Goal: Navigation & Orientation: Find specific page/section

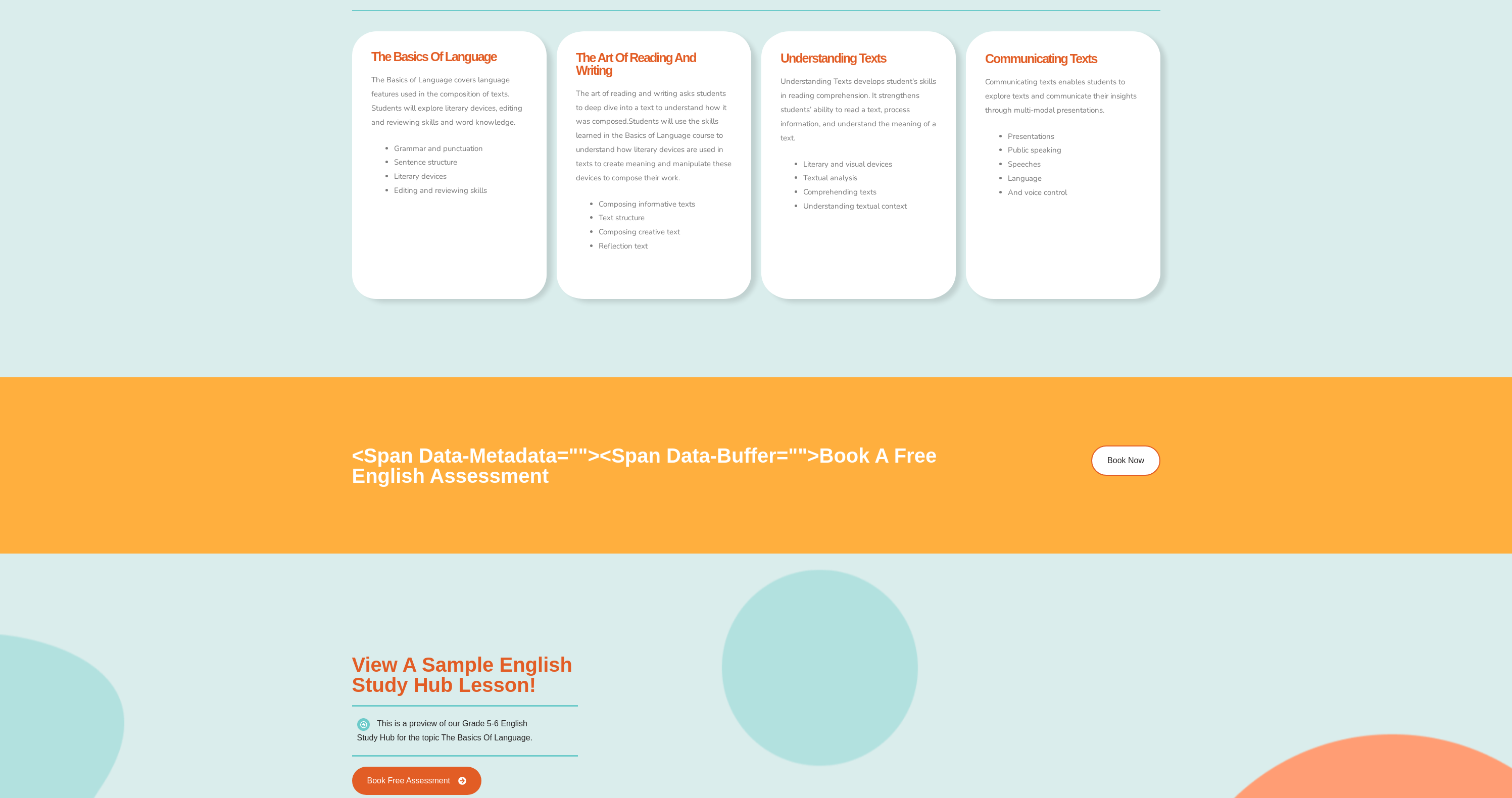
scroll to position [1071, 0]
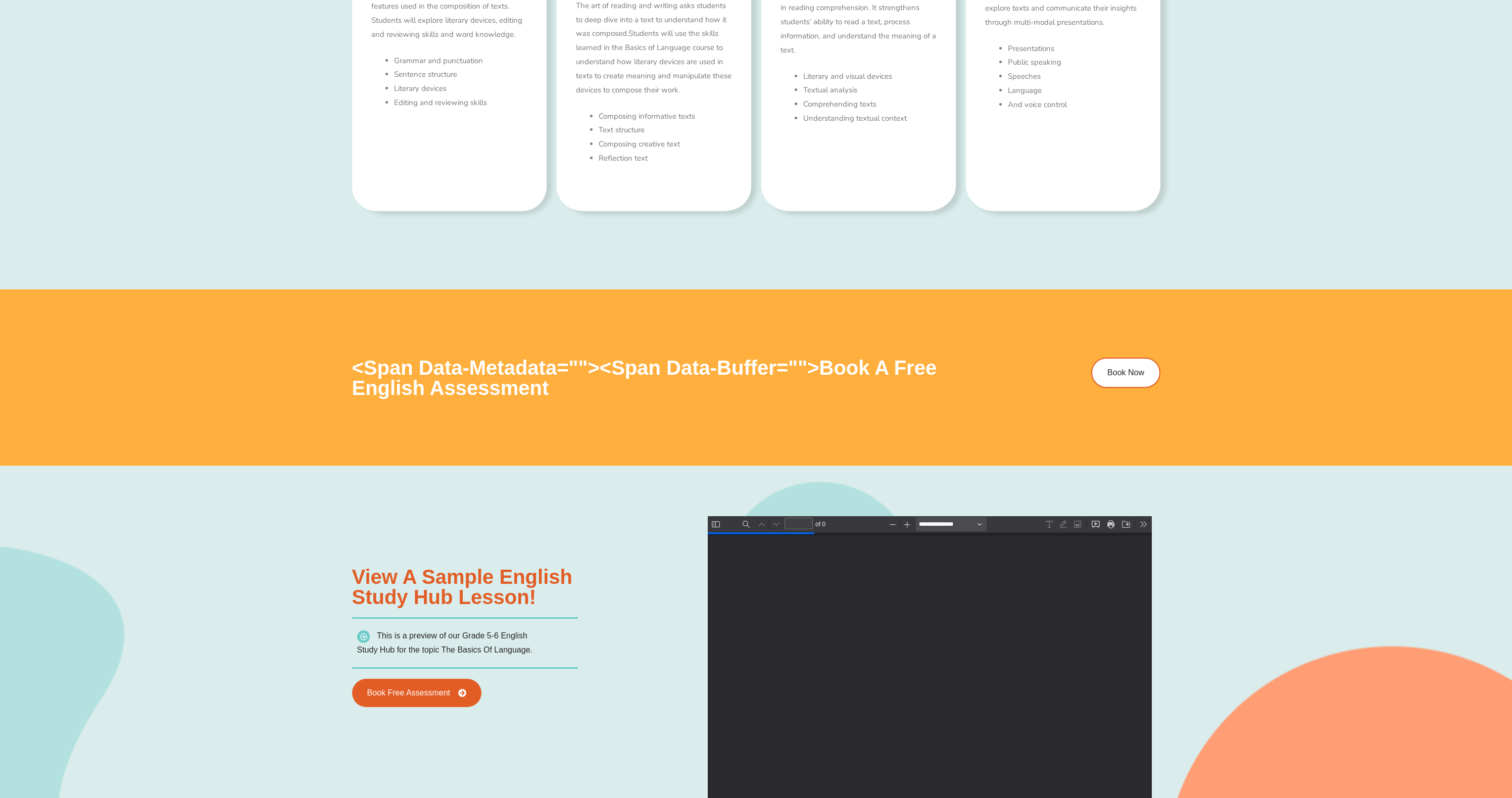
type input "*"
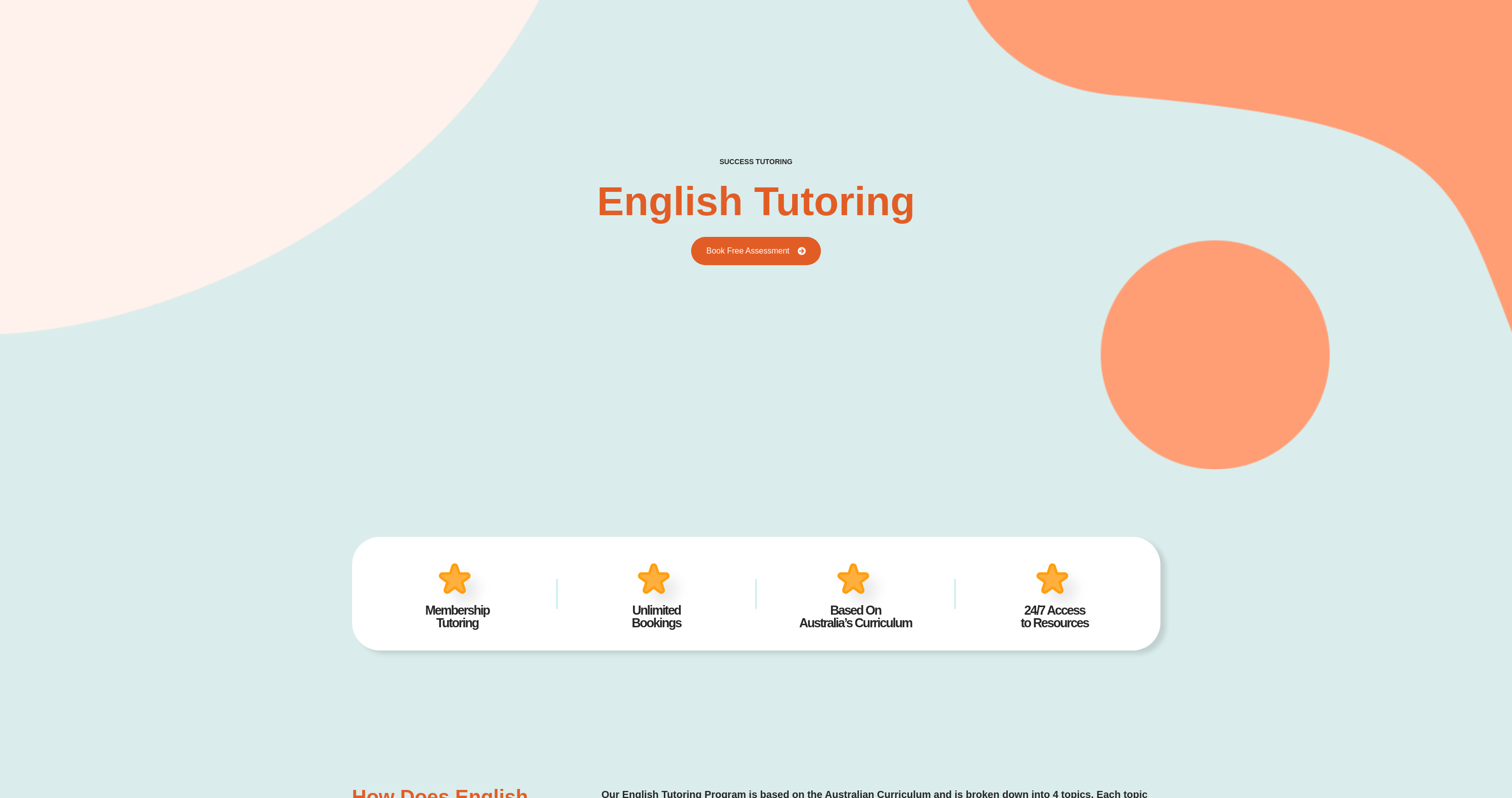
scroll to position [0, 0]
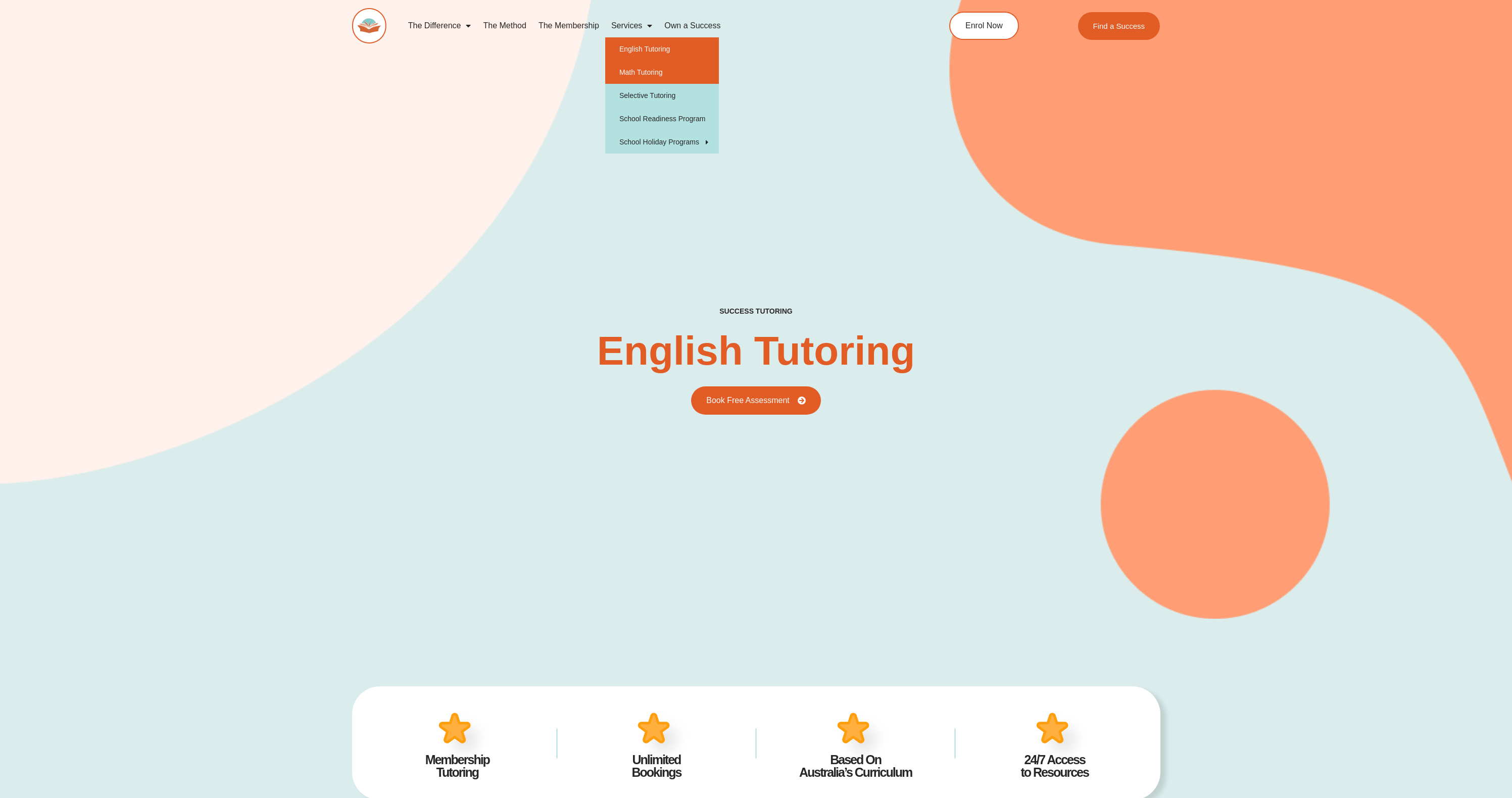
click at [630, 63] on link "Math Tutoring" at bounding box center [662, 72] width 114 height 23
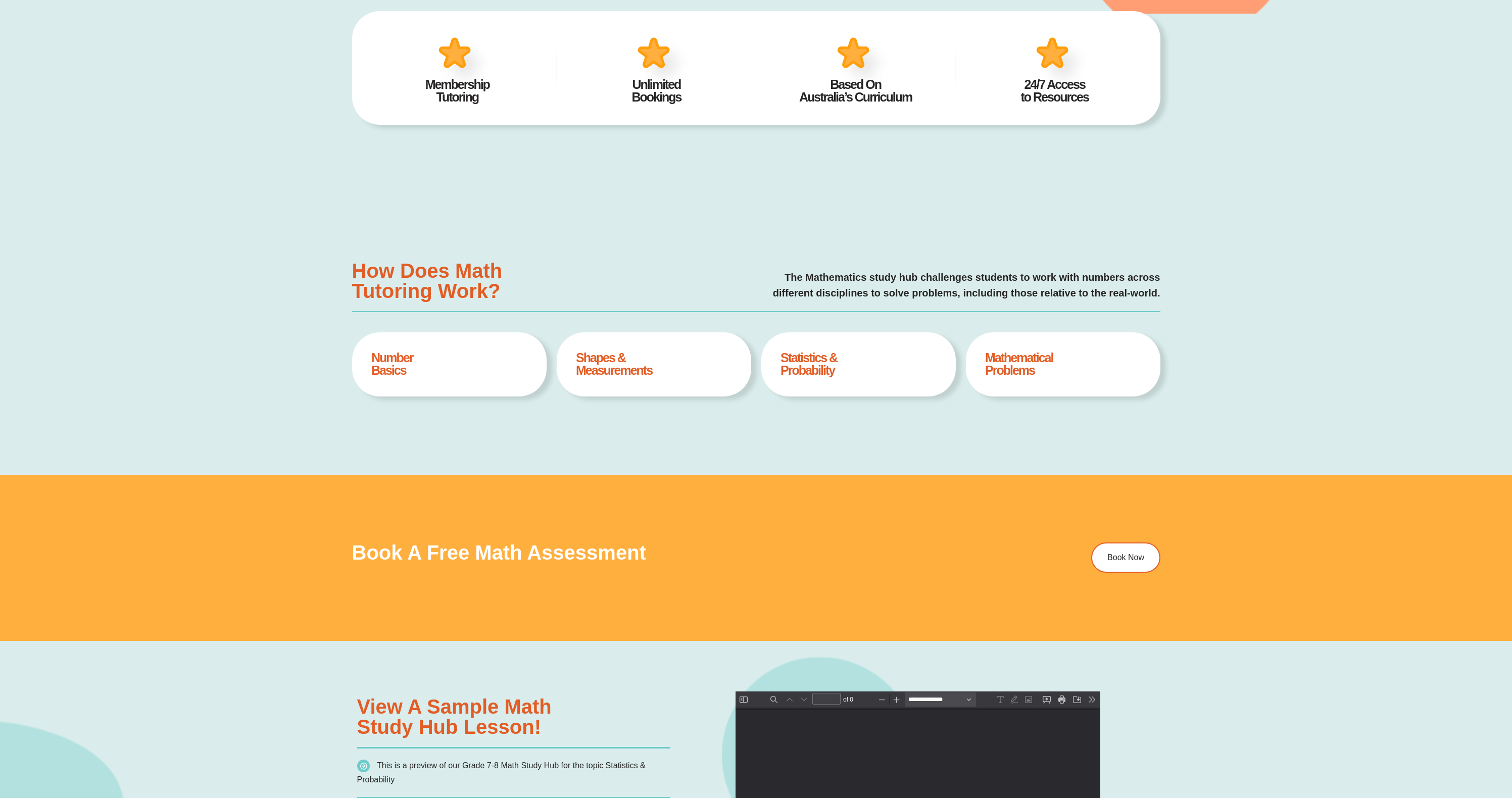
type input "*"
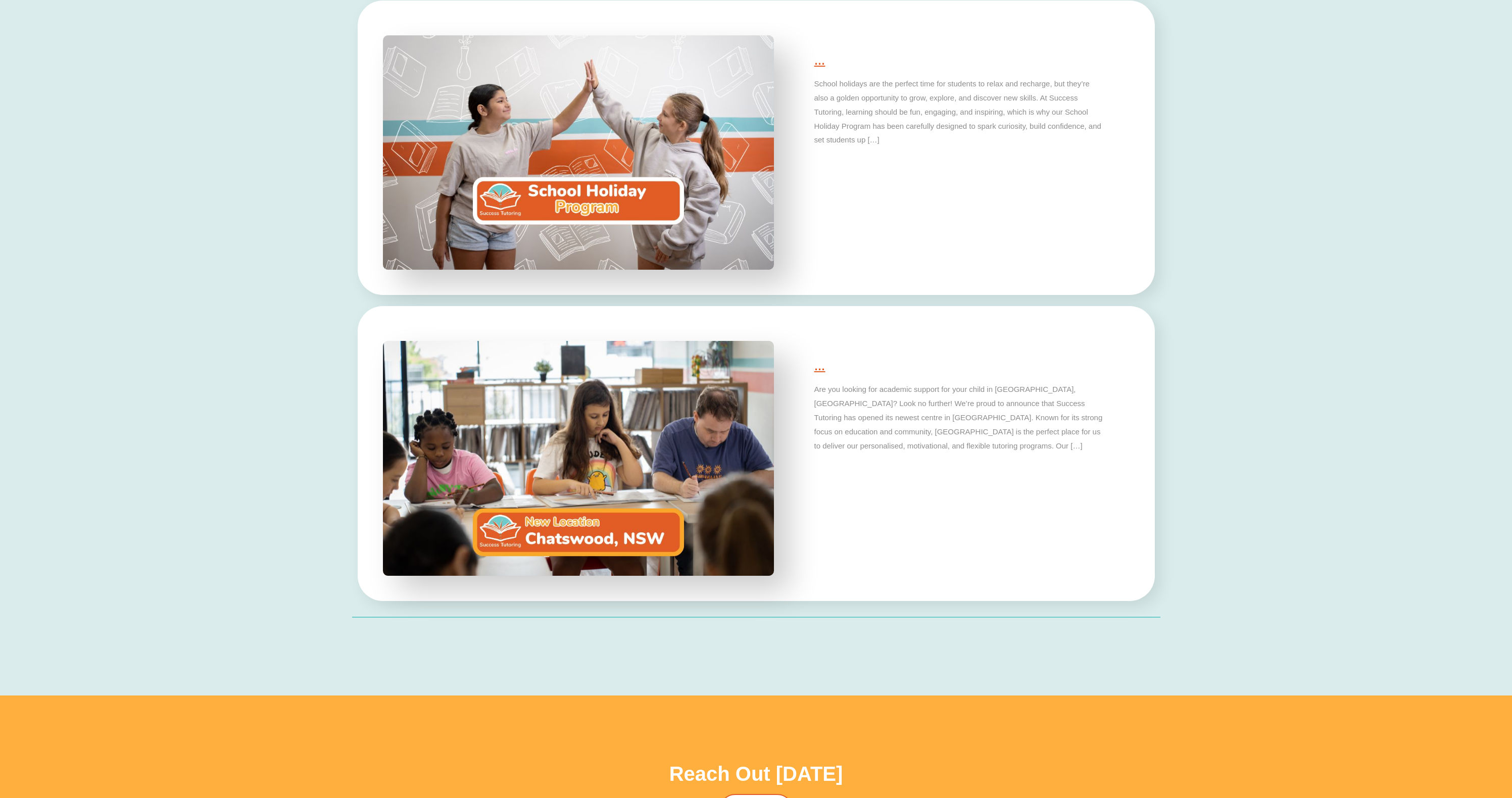
scroll to position [3061, 0]
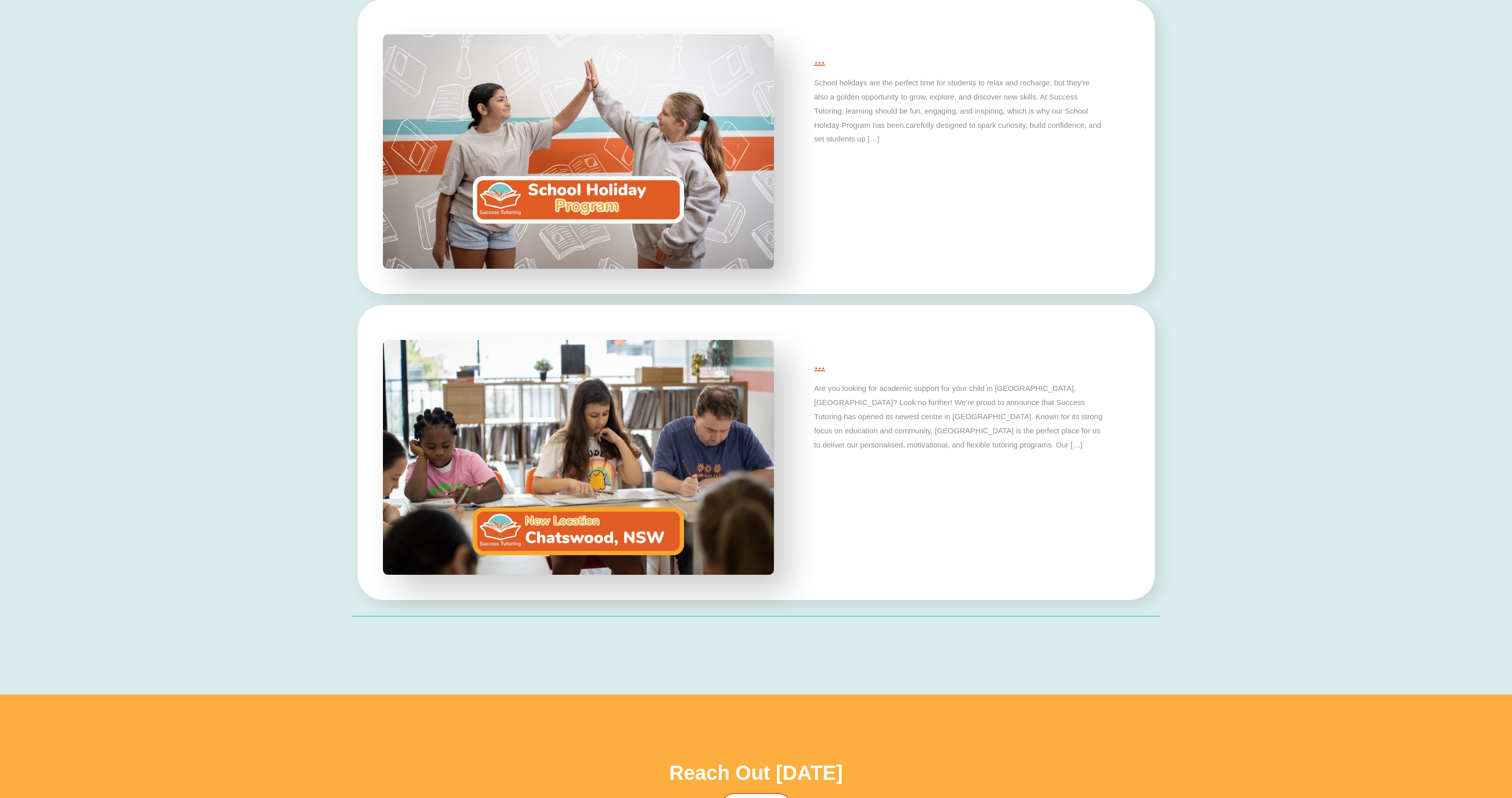
click at [267, 313] on div "Resources <span data-metadata=" "><span data-buffer=" ">Stay up to date with al…" at bounding box center [756, 219] width 1512 height 951
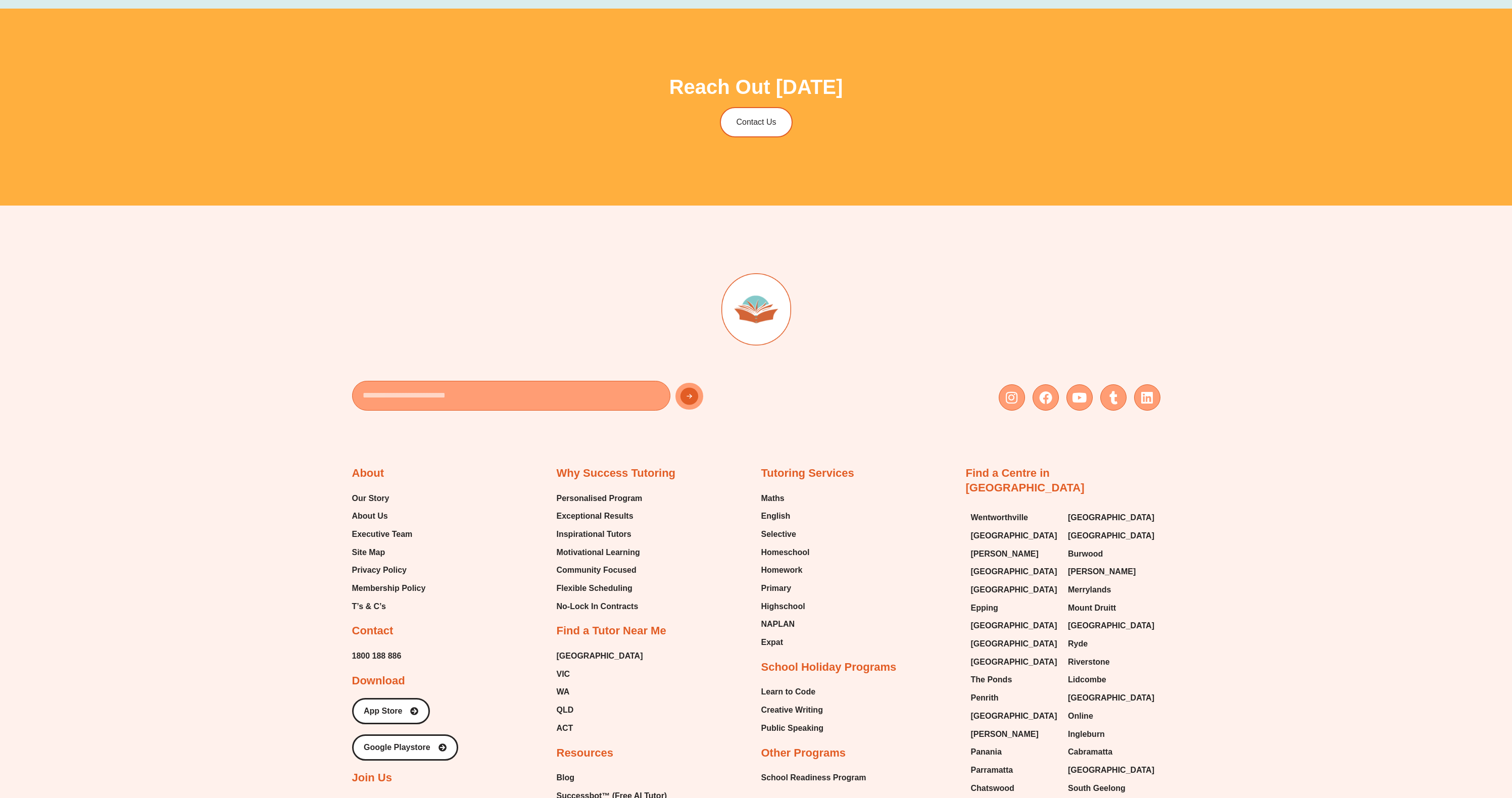
scroll to position [3912, 0]
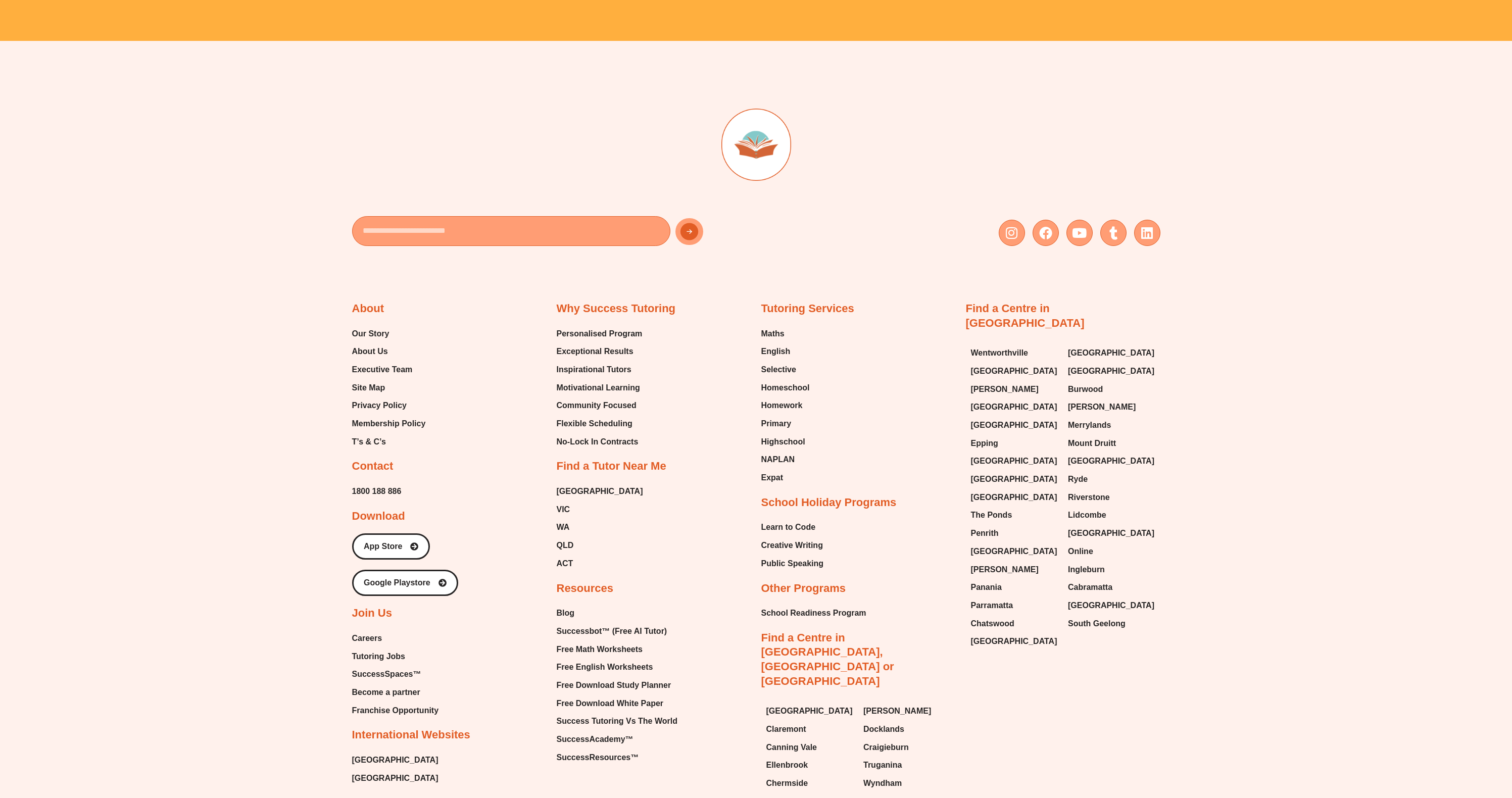
click at [266, 190] on div "Email Instagram Facebook Youtube Tumblr Linkedin About Our Story About Us Execu…" at bounding box center [756, 488] width 1512 height 895
